Goal: Task Accomplishment & Management: Manage account settings

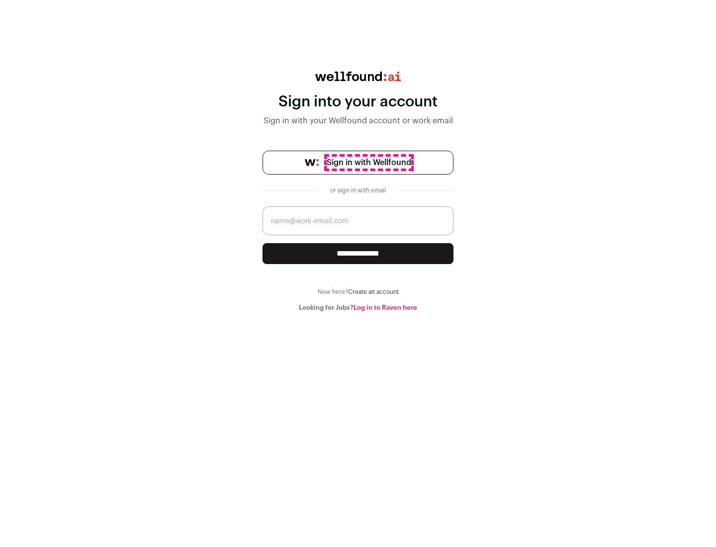
click at [368, 163] on span "Sign in with Wellfound" at bounding box center [369, 163] width 84 height 12
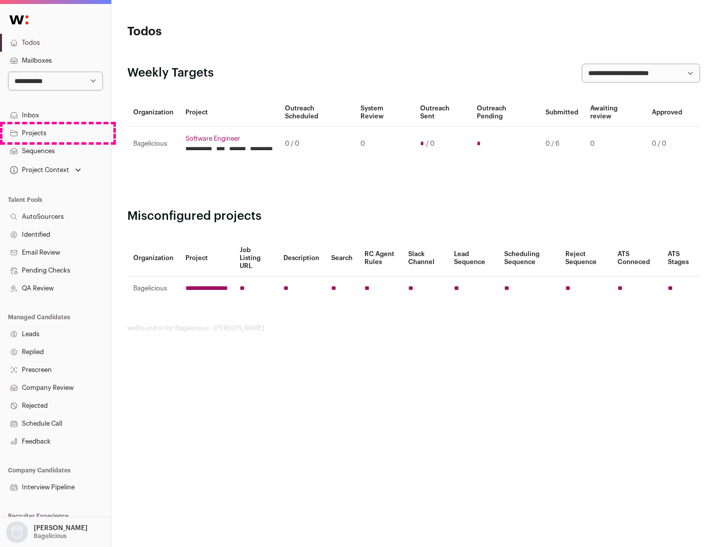
click at [55, 133] on link "Projects" at bounding box center [55, 133] width 111 height 18
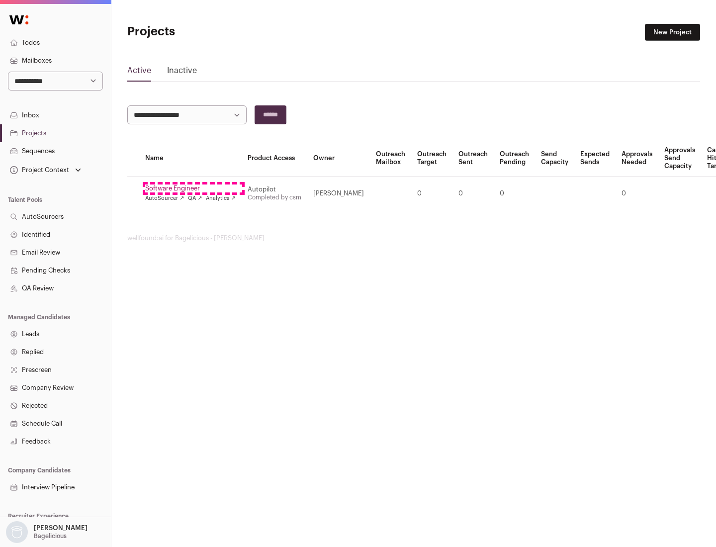
click at [193, 188] on link "Software Engineer" at bounding box center [190, 188] width 90 height 8
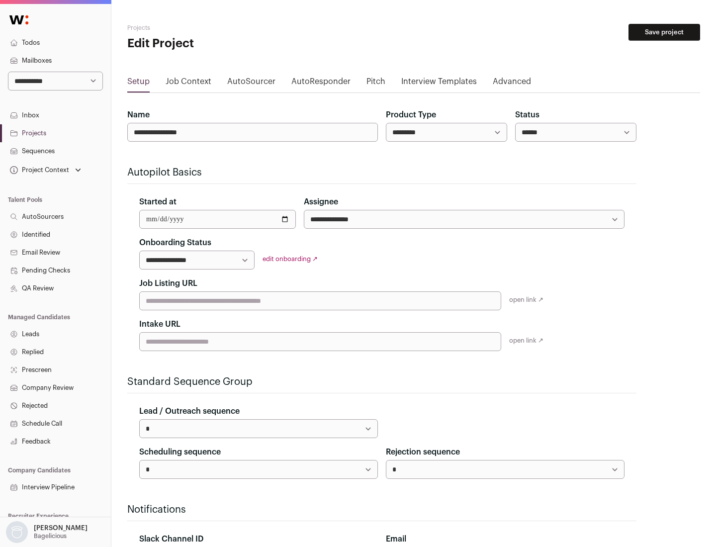
click at [664, 32] on button "Save project" at bounding box center [664, 32] width 72 height 17
